Goal: Information Seeking & Learning: Compare options

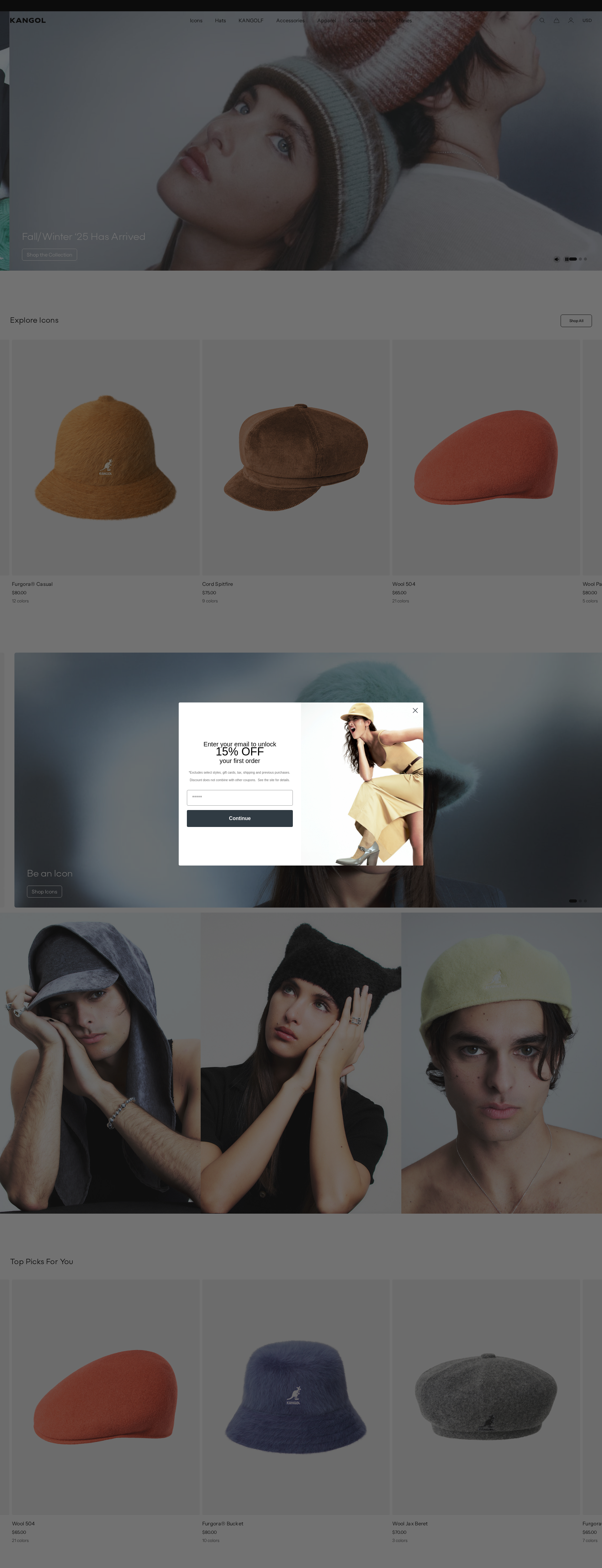
scroll to position [0, 129]
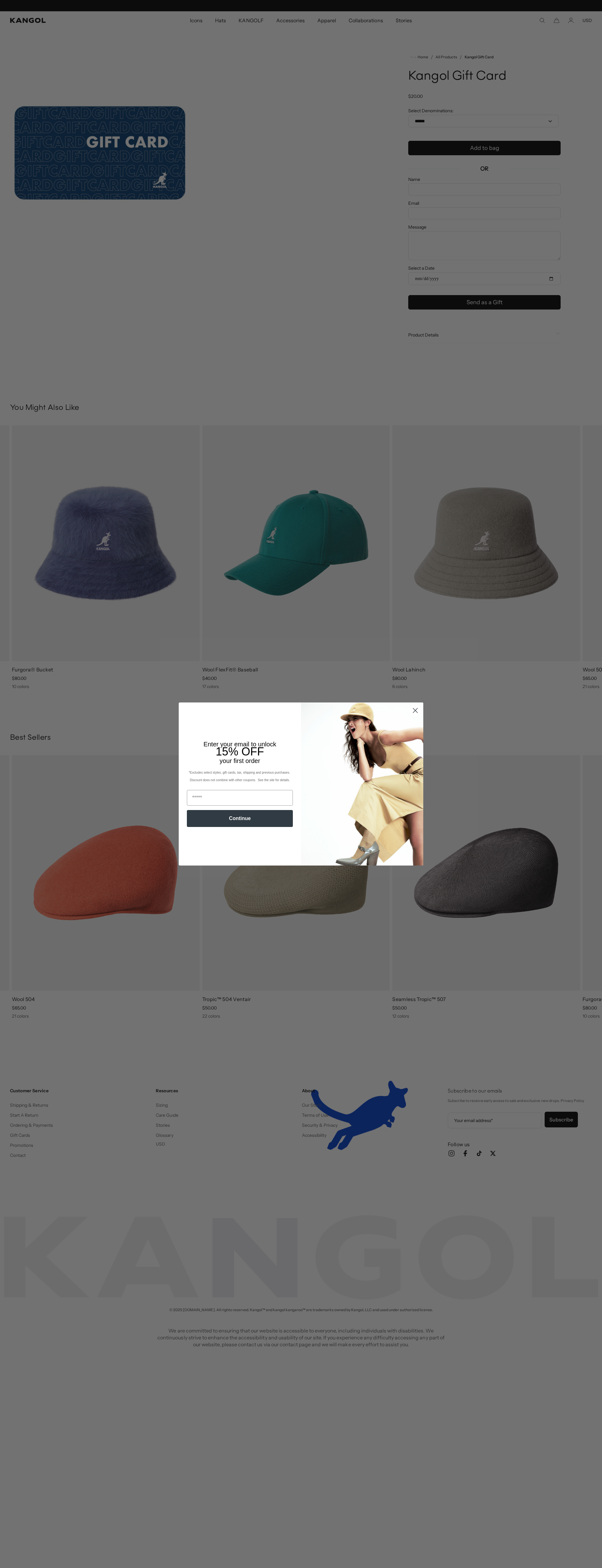
scroll to position [0, 129]
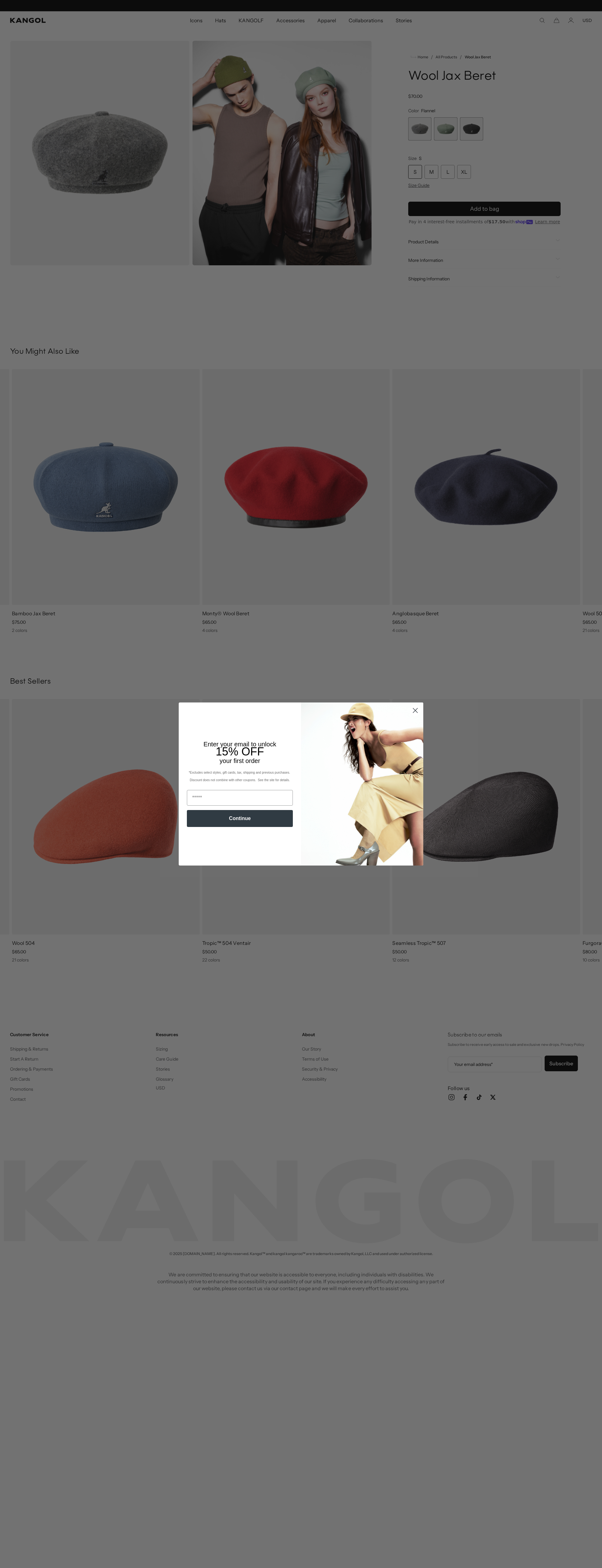
scroll to position [0, 129]
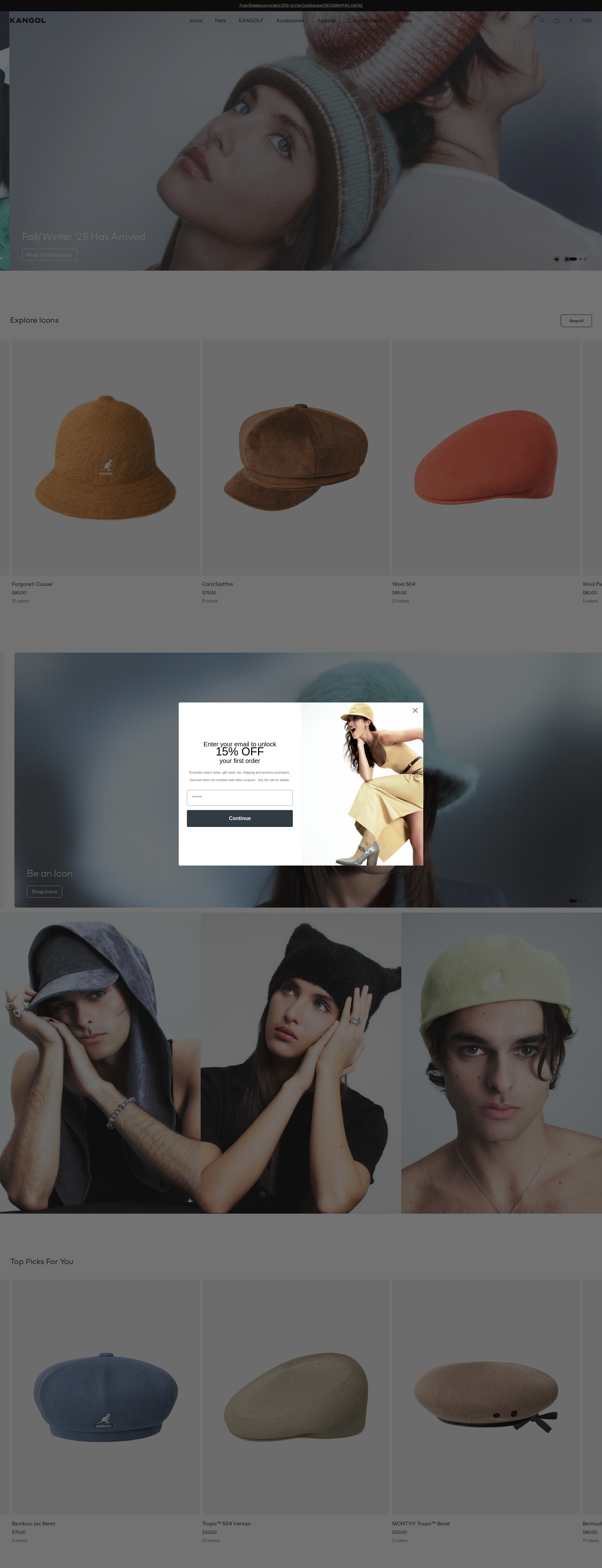
scroll to position [0, 129]
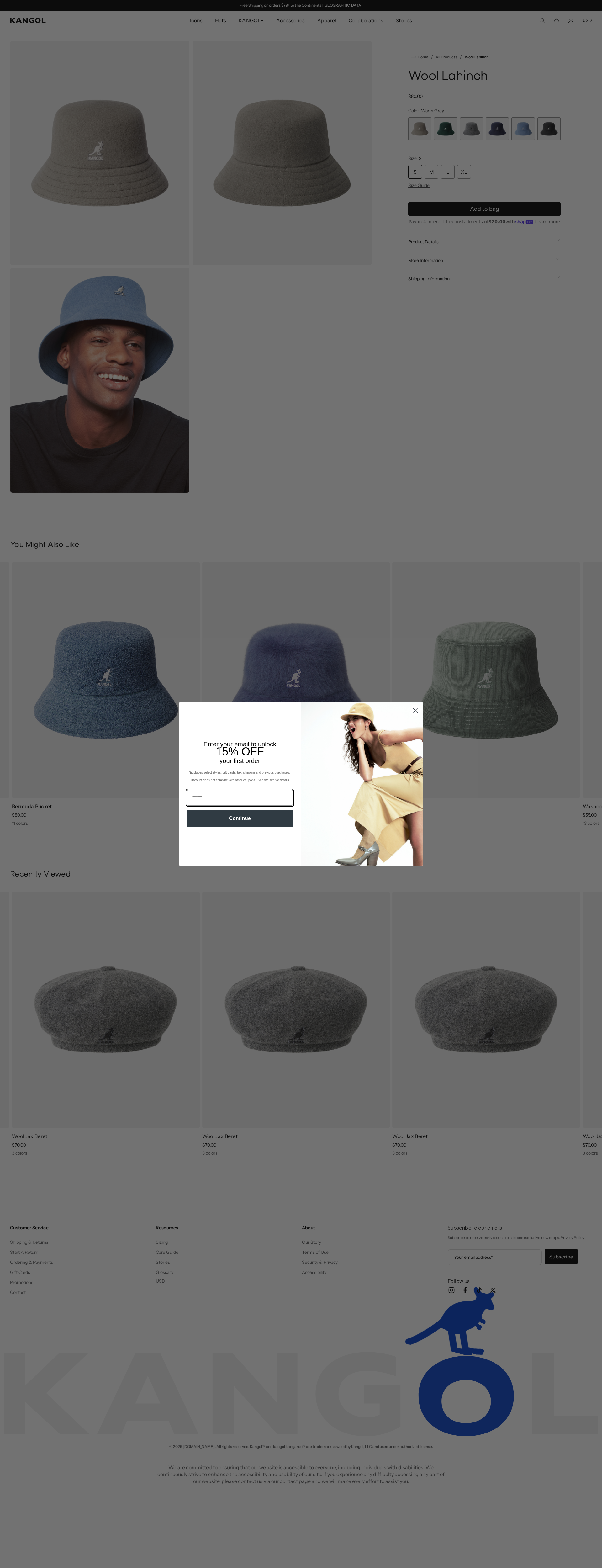
scroll to position [0, 129]
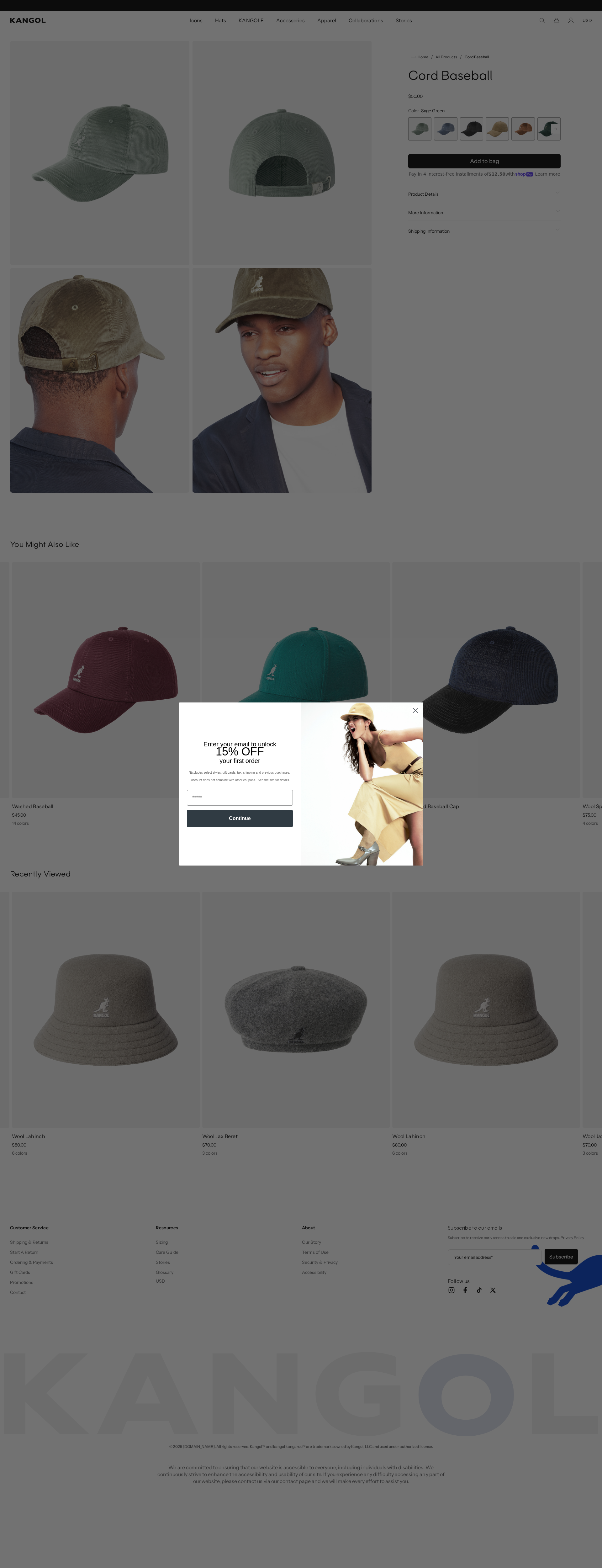
scroll to position [0, 129]
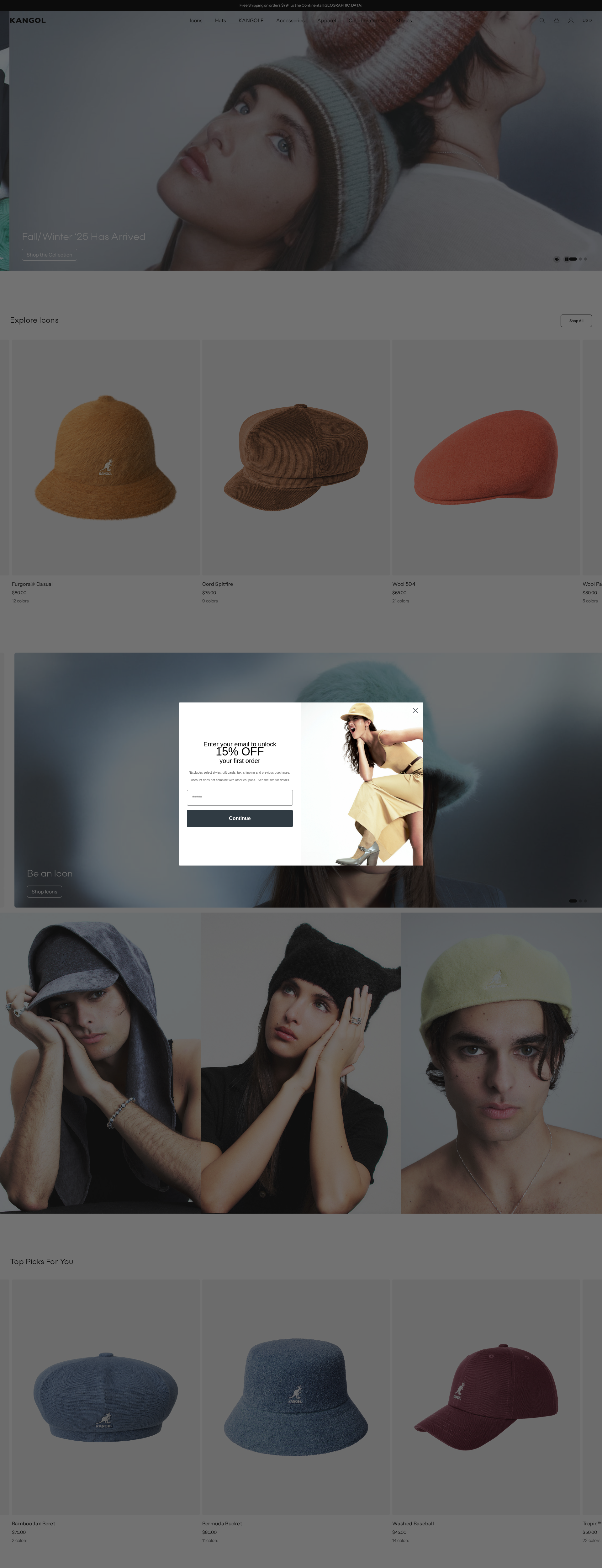
scroll to position [0, 129]
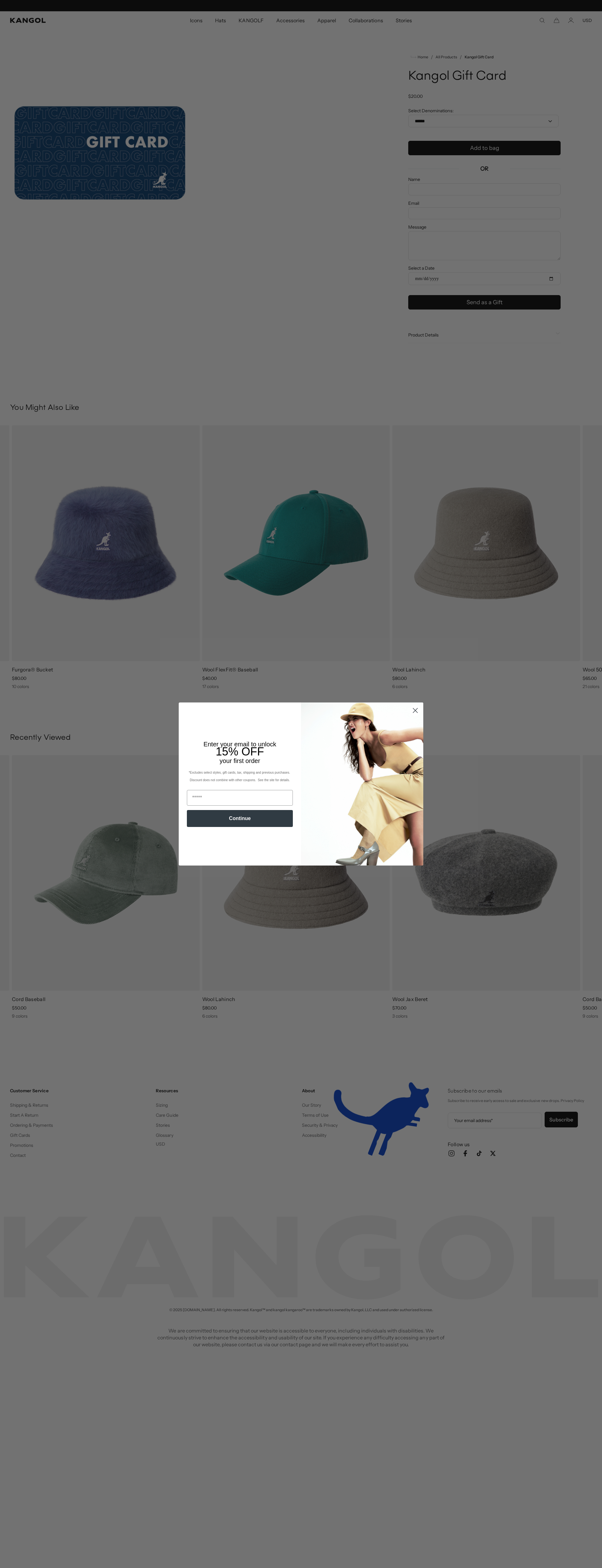
scroll to position [0, 129]
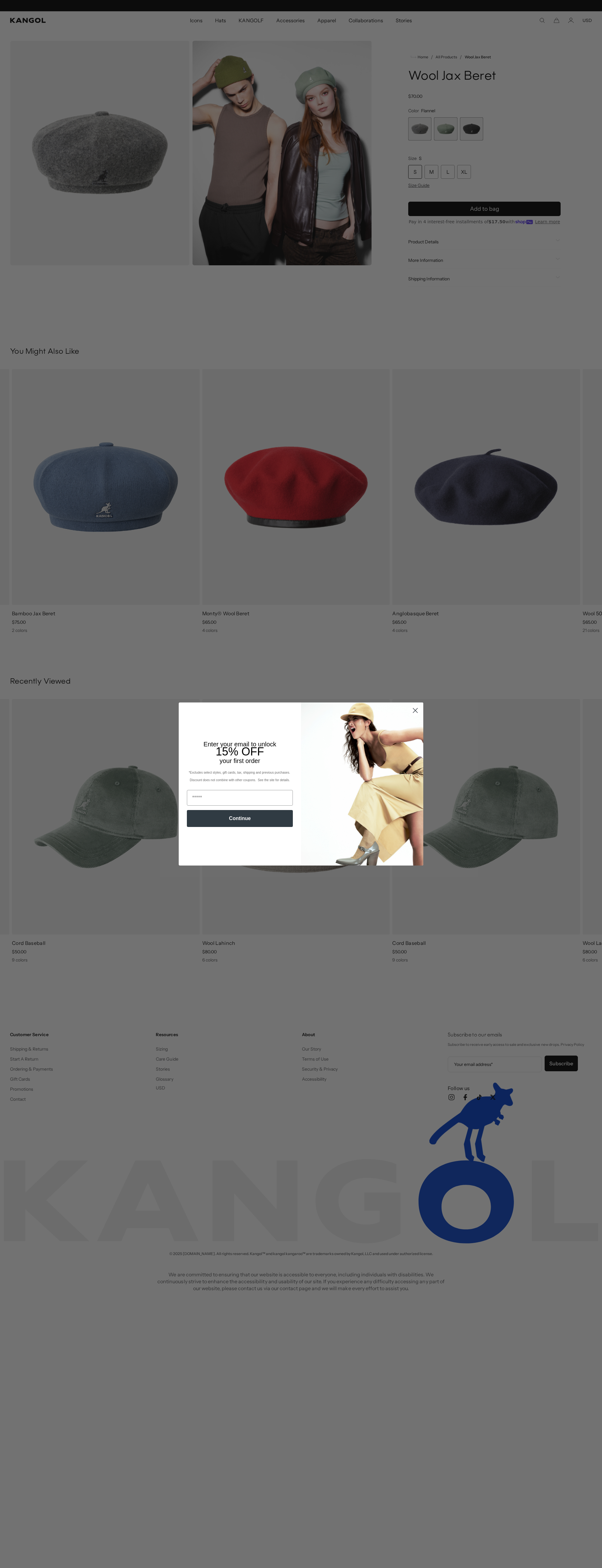
scroll to position [0, 129]
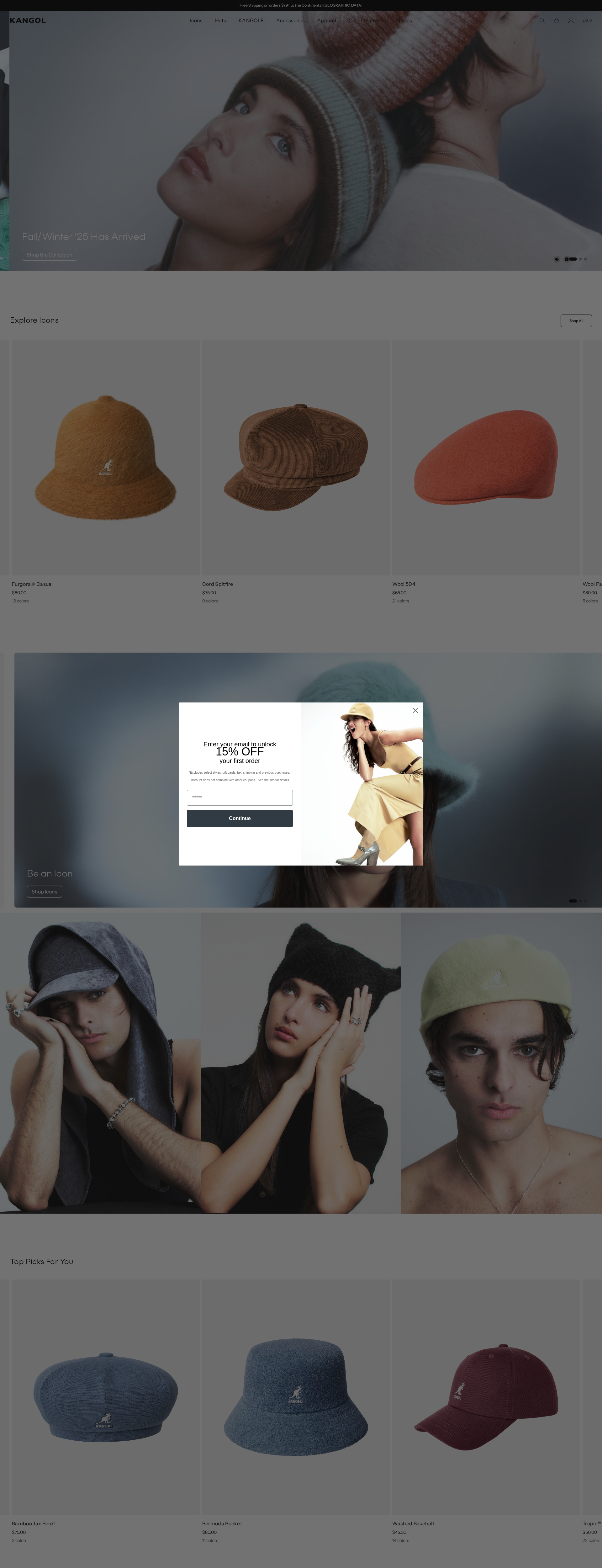
scroll to position [0, 129]
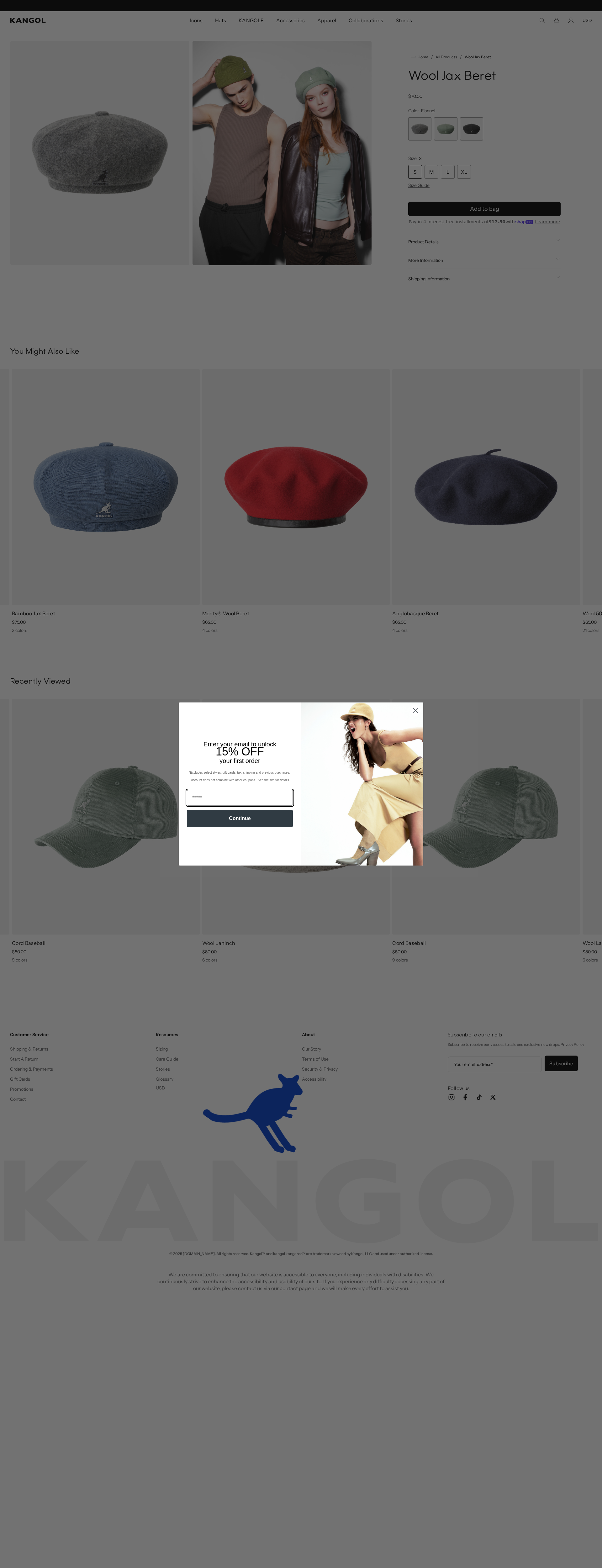
scroll to position [0, 129]
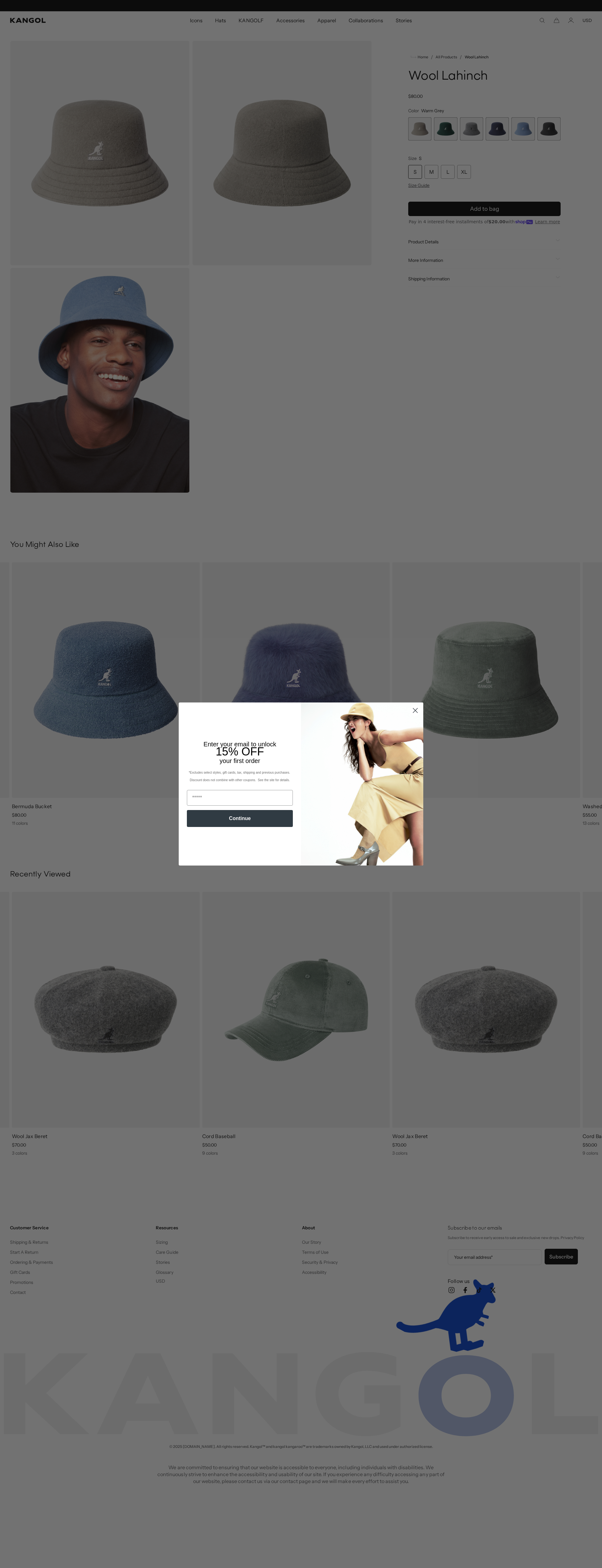
scroll to position [0, 129]
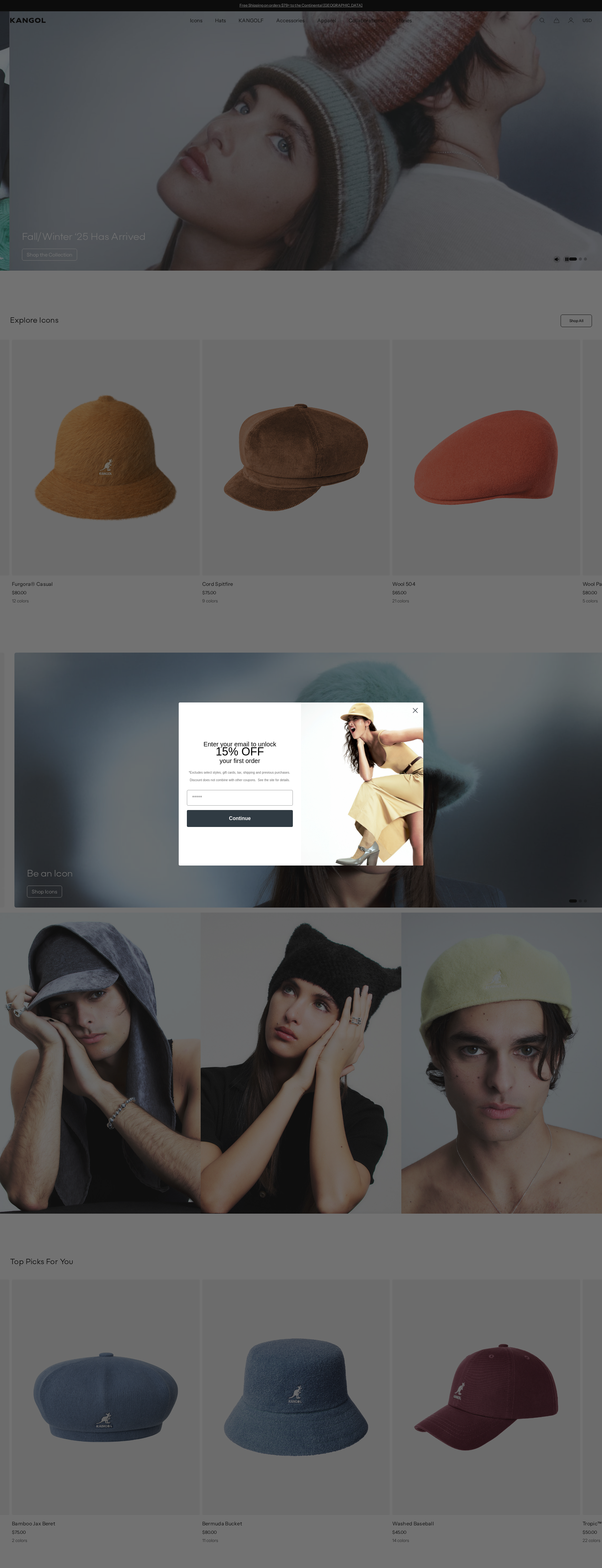
scroll to position [0, 129]
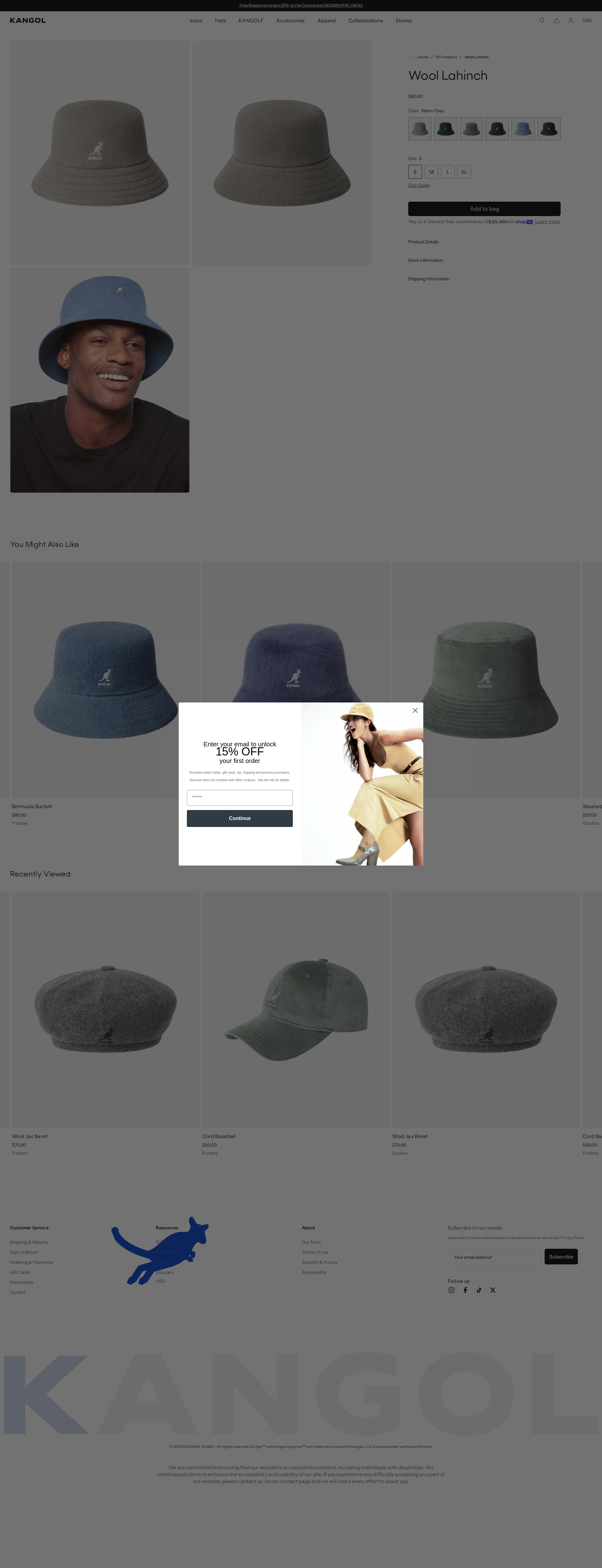
scroll to position [0, 129]
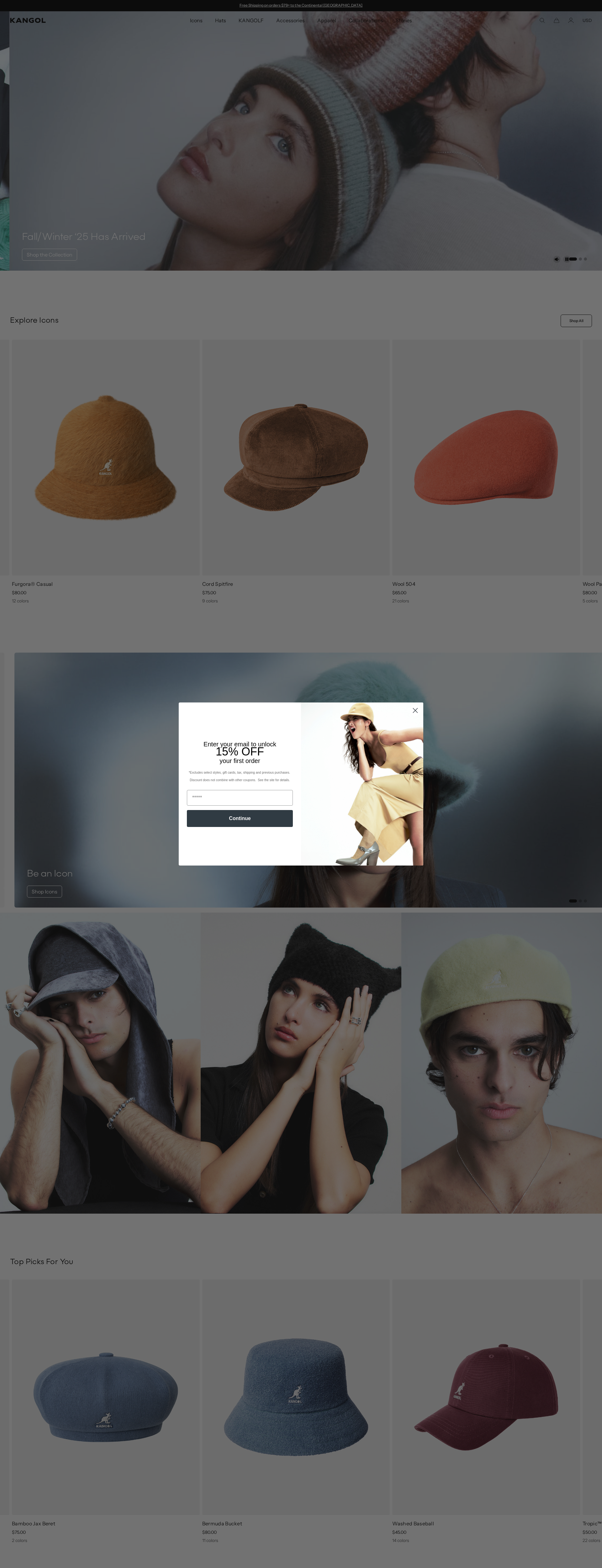
scroll to position [0, 129]
